Goal: Task Accomplishment & Management: Complete application form

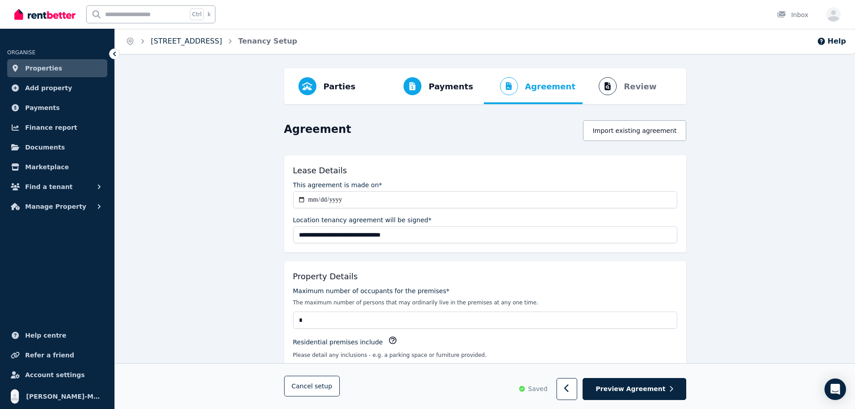
click at [193, 43] on link "[STREET_ADDRESS]" at bounding box center [186, 41] width 71 height 9
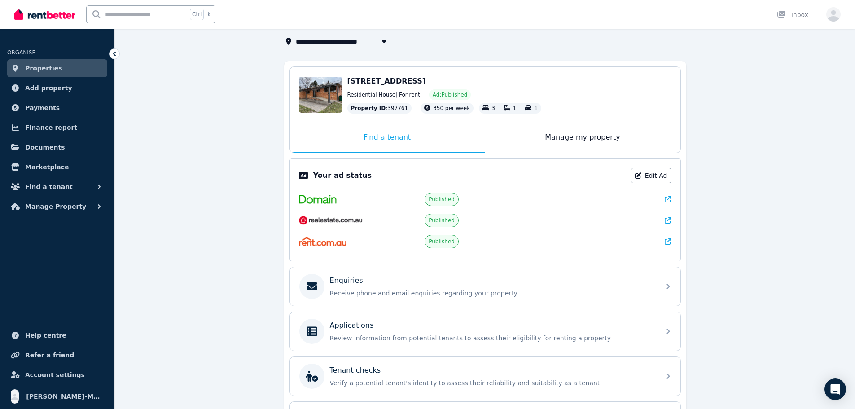
scroll to position [126, 0]
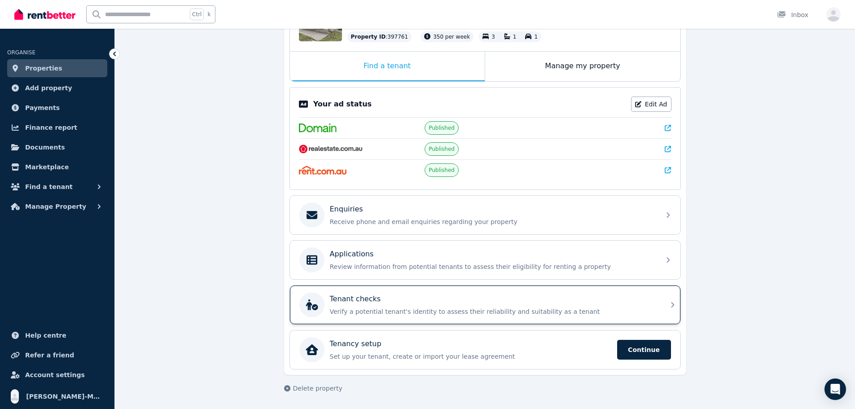
click at [507, 302] on div "Tenant checks" at bounding box center [492, 299] width 325 height 11
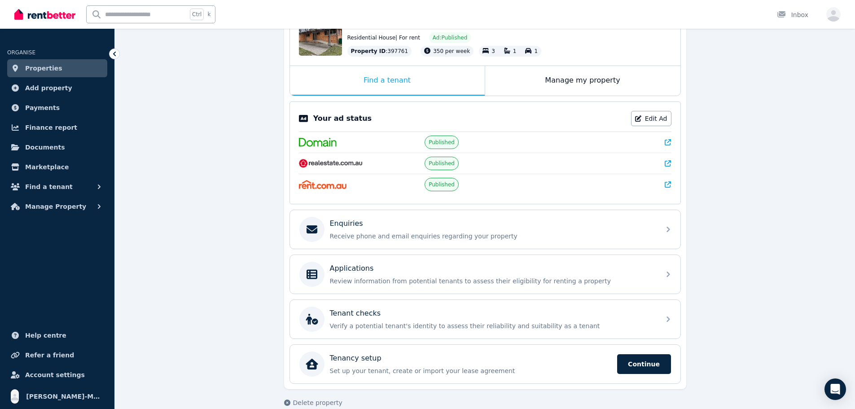
scroll to position [126, 0]
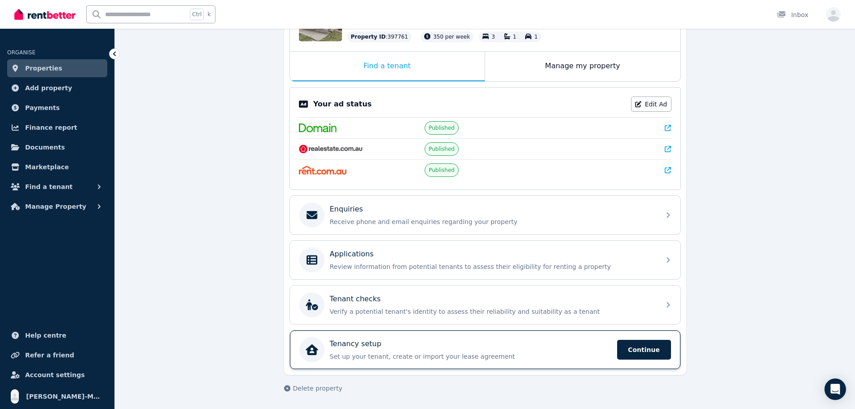
click at [518, 356] on p "Set up your tenant, create or import your lease agreement" at bounding box center [471, 356] width 282 height 9
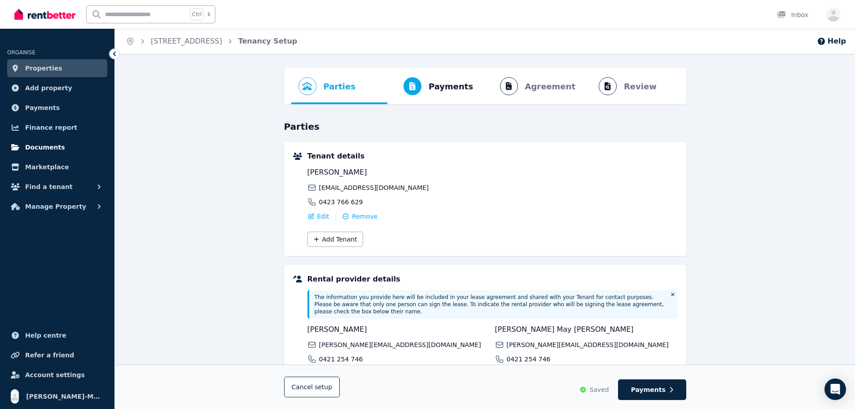
click at [66, 148] on link "Documents" at bounding box center [57, 147] width 100 height 18
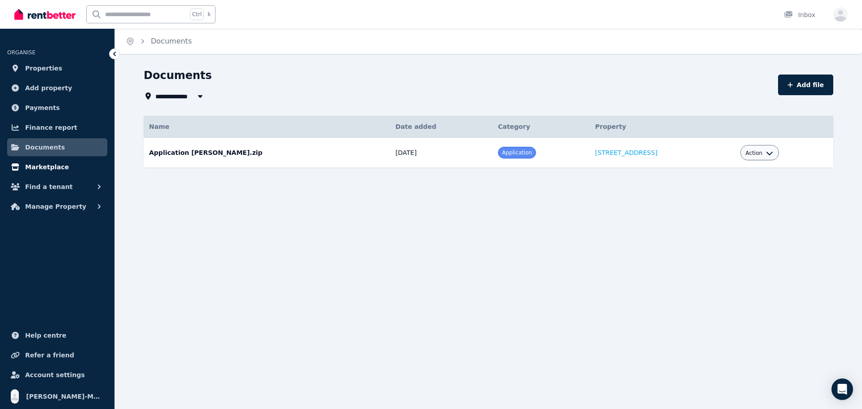
click at [49, 166] on span "Marketplace" at bounding box center [47, 167] width 44 height 11
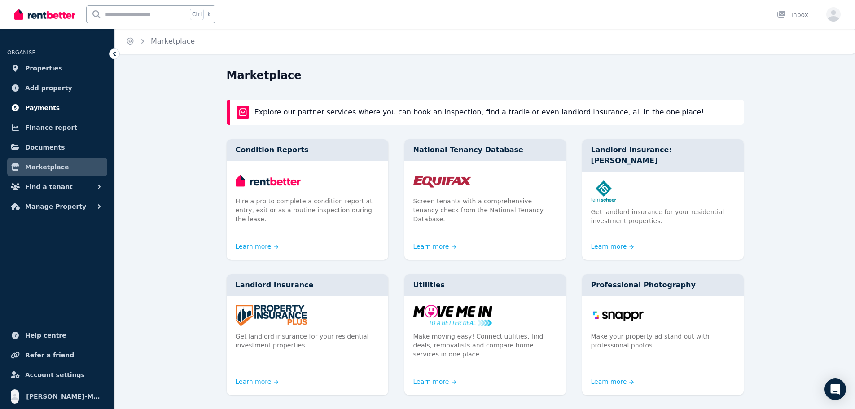
click at [45, 106] on span "Payments" at bounding box center [42, 107] width 35 height 11
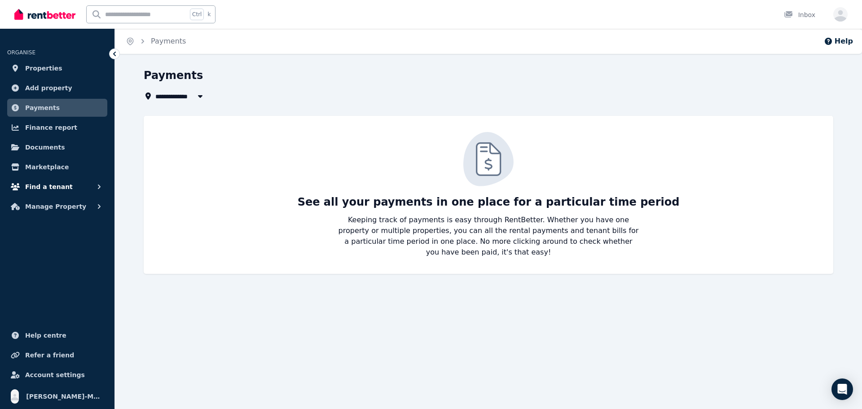
click at [75, 185] on button "Find a tenant" at bounding box center [57, 187] width 100 height 18
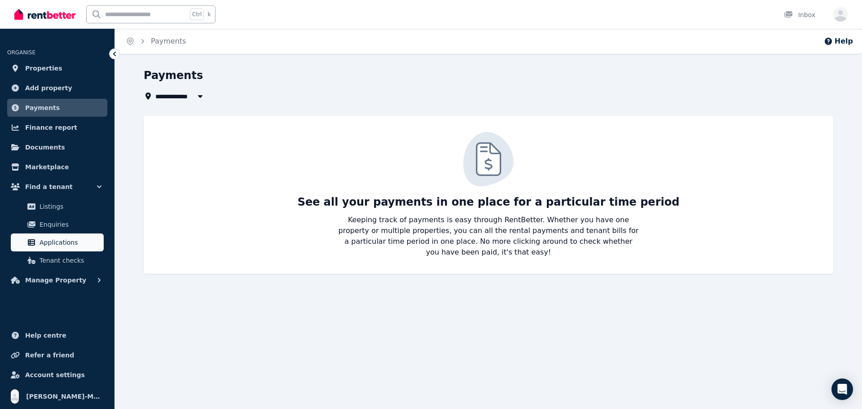
click at [73, 236] on link "Applications" at bounding box center [57, 243] width 93 height 18
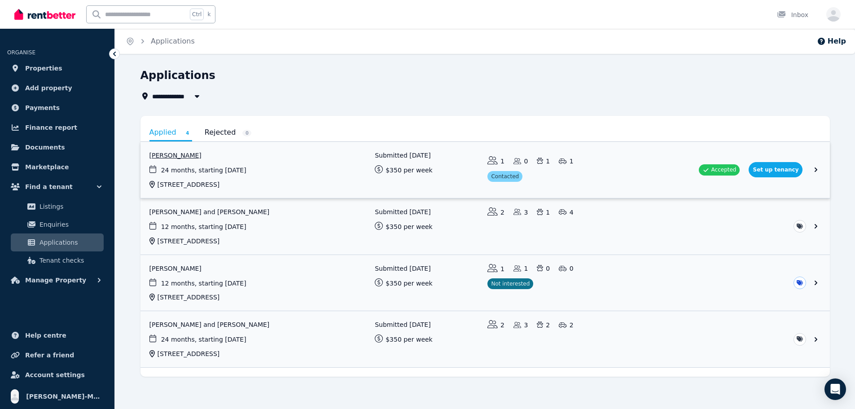
click at [174, 154] on link "View application: Craig Hutton" at bounding box center [486, 170] width 690 height 56
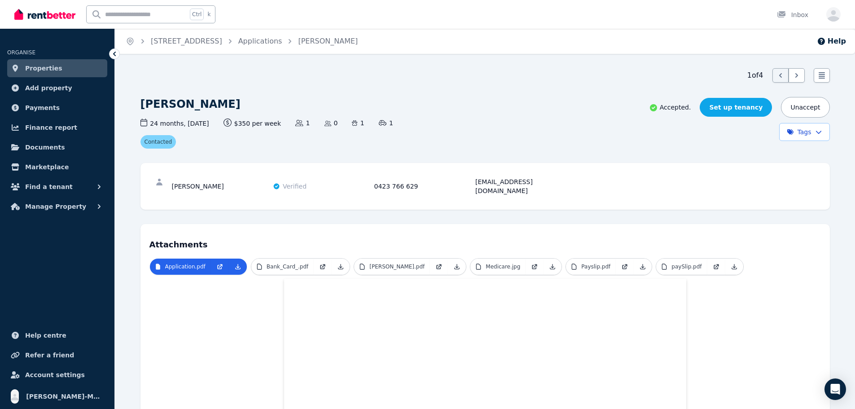
click at [746, 110] on link "Set up tenancy" at bounding box center [736, 107] width 72 height 19
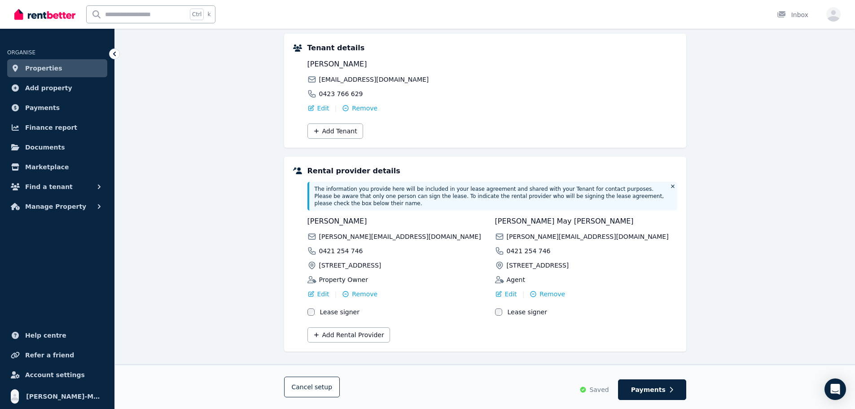
scroll to position [113, 0]
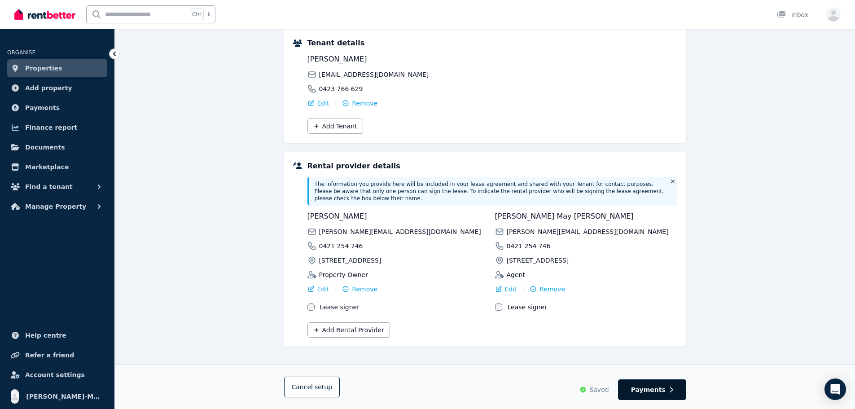
click at [656, 391] on span "Payments" at bounding box center [648, 389] width 35 height 9
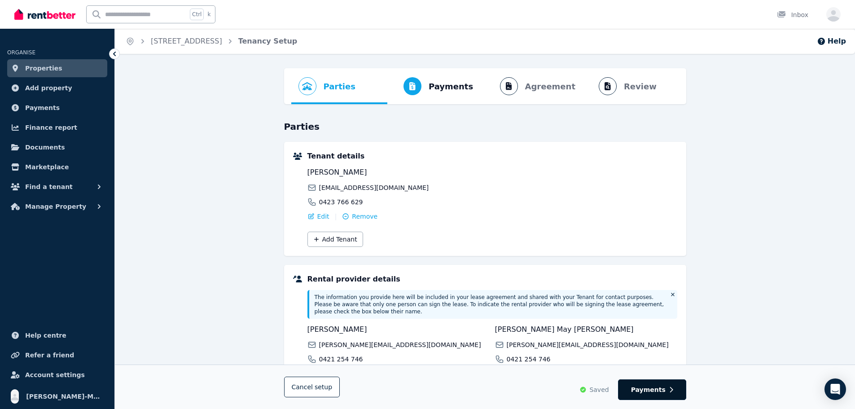
select select "**********"
select select "*"
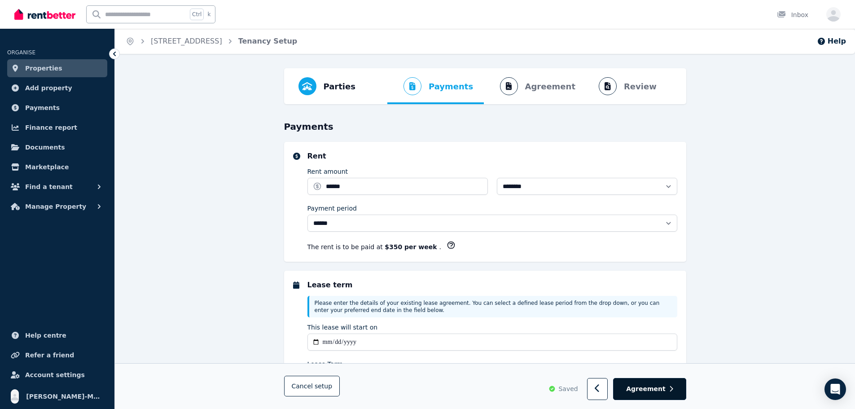
click at [657, 389] on span "Agreement" at bounding box center [646, 389] width 40 height 9
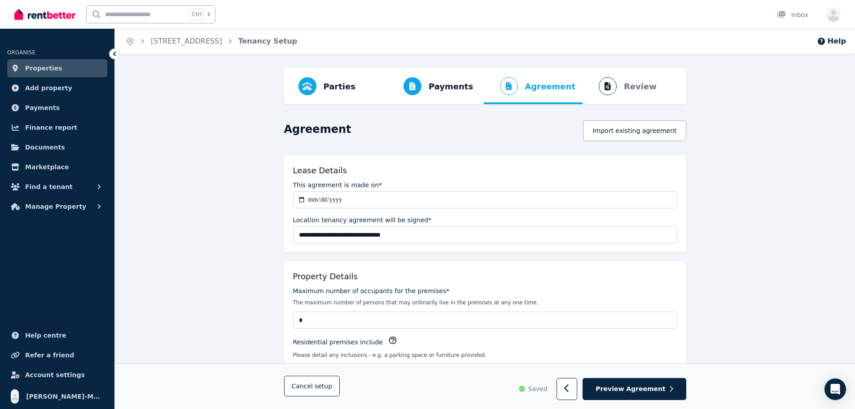
click at [657, 389] on span "Preview Agreement" at bounding box center [631, 389] width 70 height 9
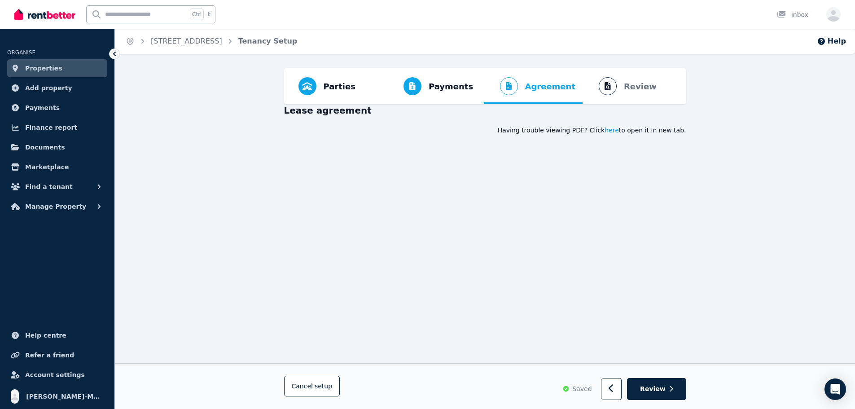
drag, startPoint x: 658, startPoint y: 389, endPoint x: 661, endPoint y: 430, distance: 40.5
click at [658, 389] on span "Review" at bounding box center [653, 389] width 26 height 9
click at [661, 409] on html "Open main menu Ctrl k Inbox Open user menu ORGANISE Properties Add property Pay…" at bounding box center [427, 204] width 855 height 409
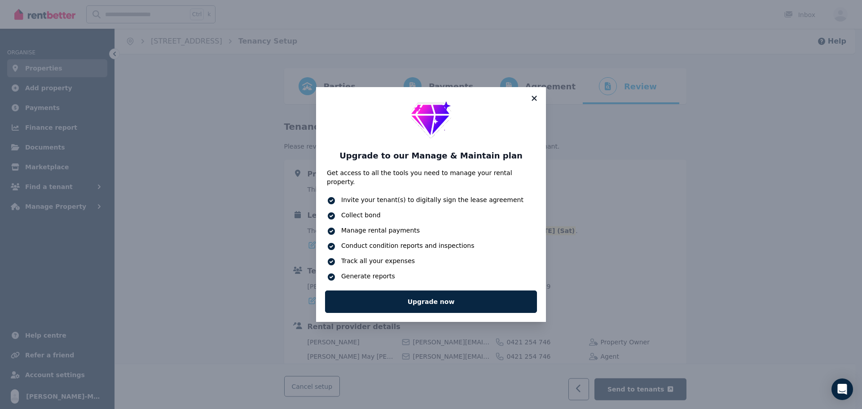
click at [536, 102] on icon at bounding box center [534, 98] width 9 height 8
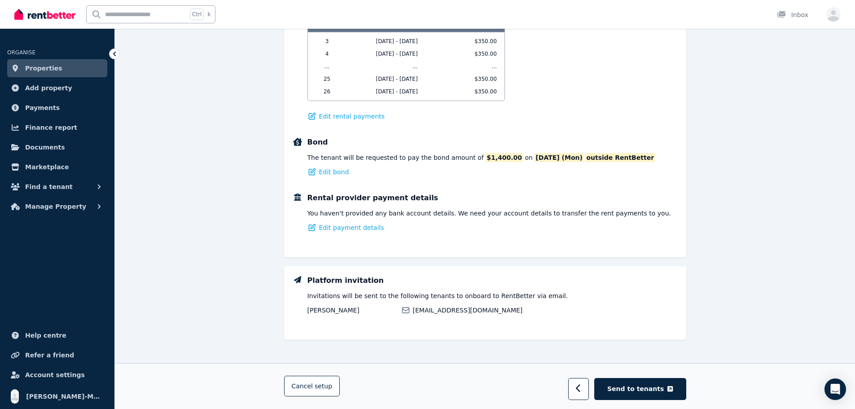
scroll to position [518, 0]
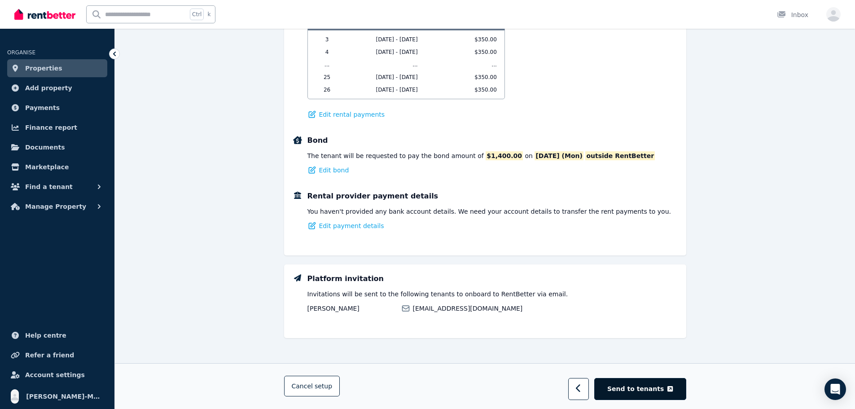
click at [656, 384] on button "Send to tenants" at bounding box center [641, 389] width 92 height 22
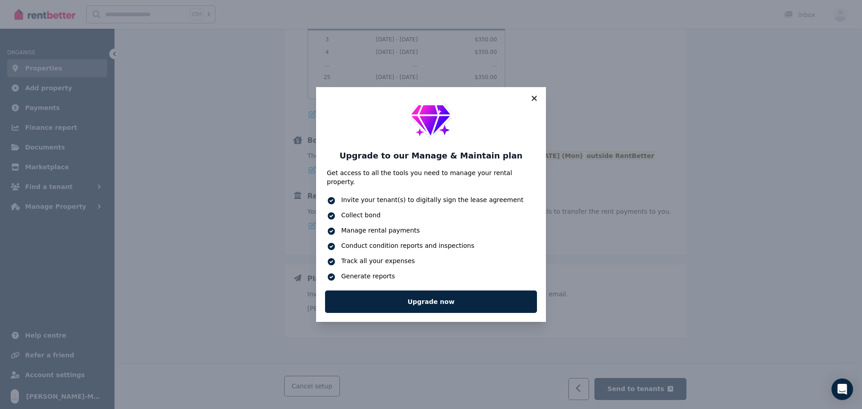
click at [534, 101] on icon at bounding box center [534, 98] width 9 height 8
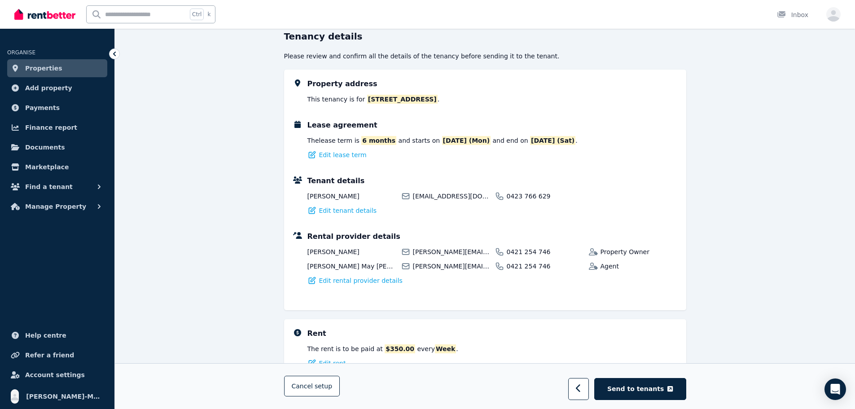
scroll to position [90, 0]
